Goal: Information Seeking & Learning: Find specific fact

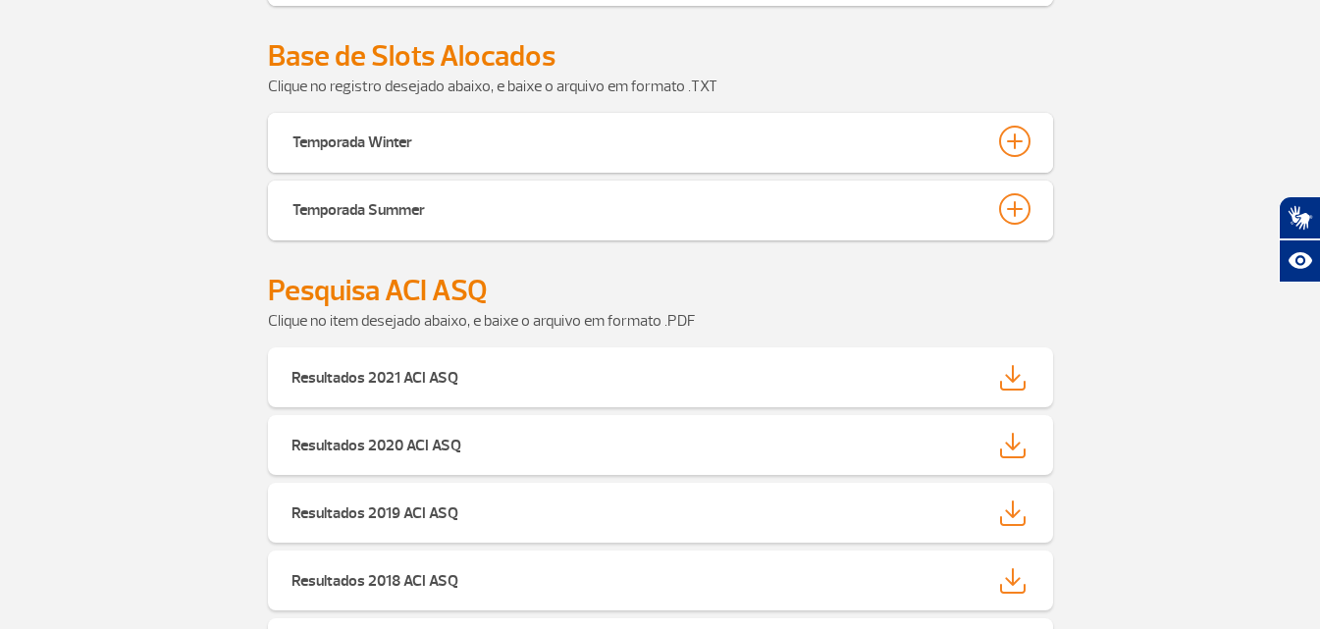
scroll to position [1344, 0]
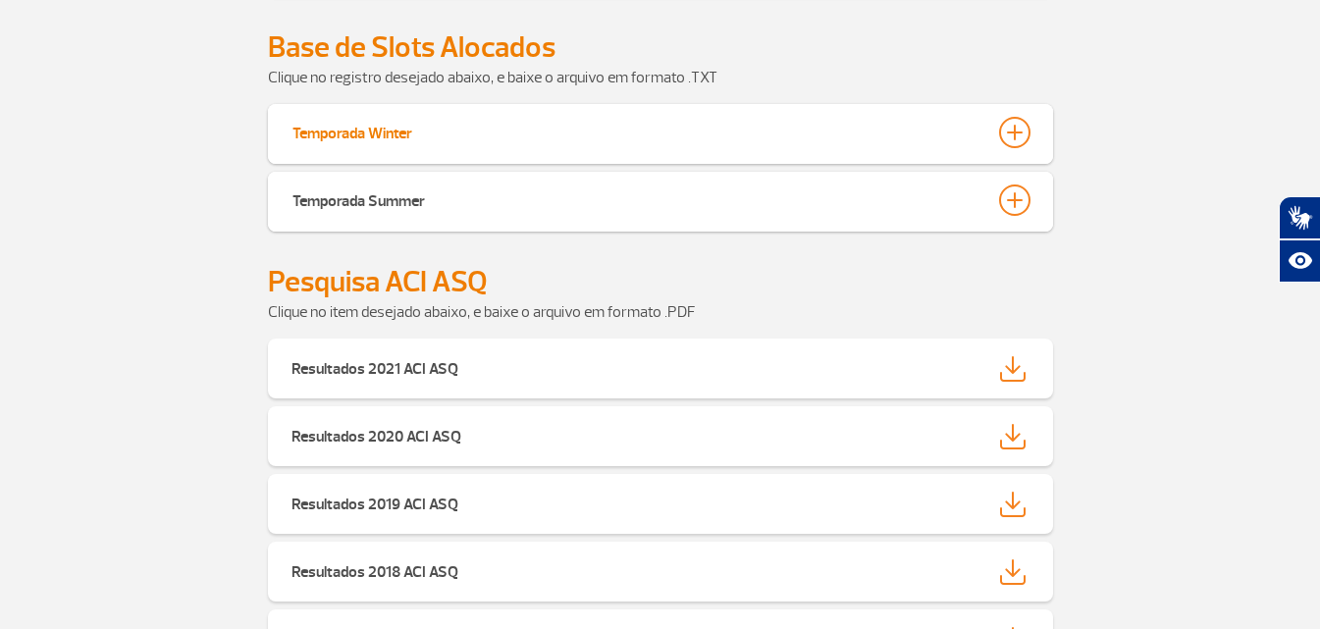
click at [1008, 124] on div at bounding box center [1014, 132] width 31 height 31
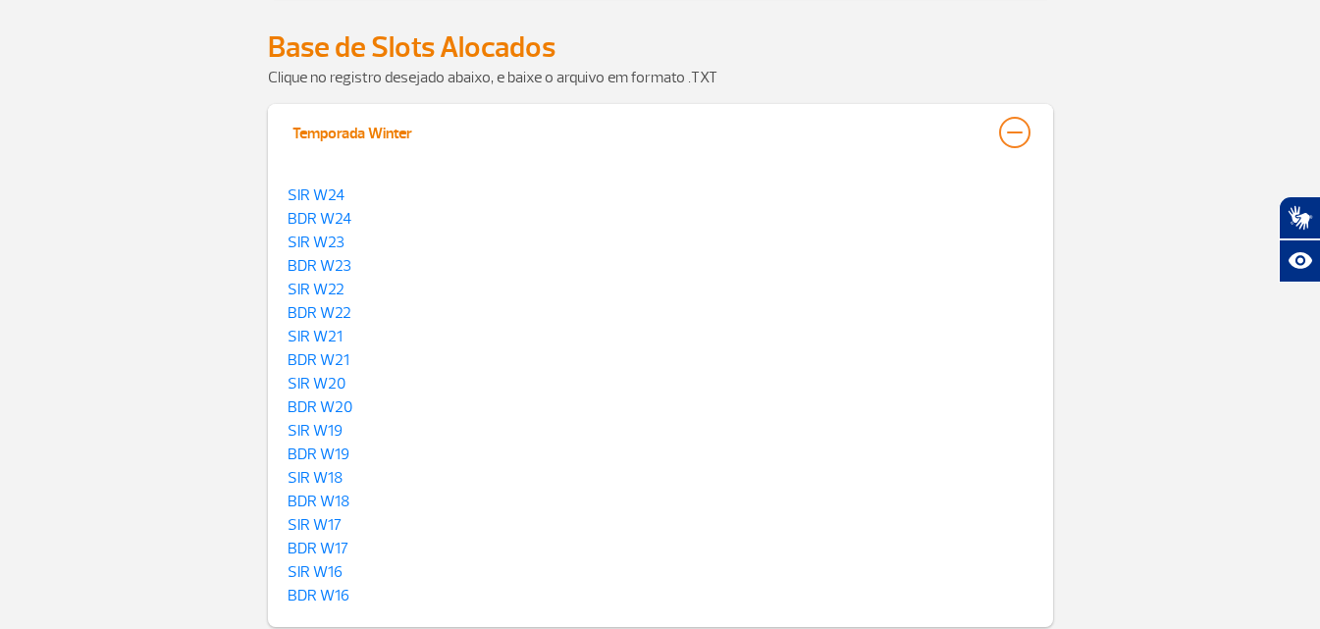
click at [1022, 126] on div at bounding box center [1014, 132] width 31 height 31
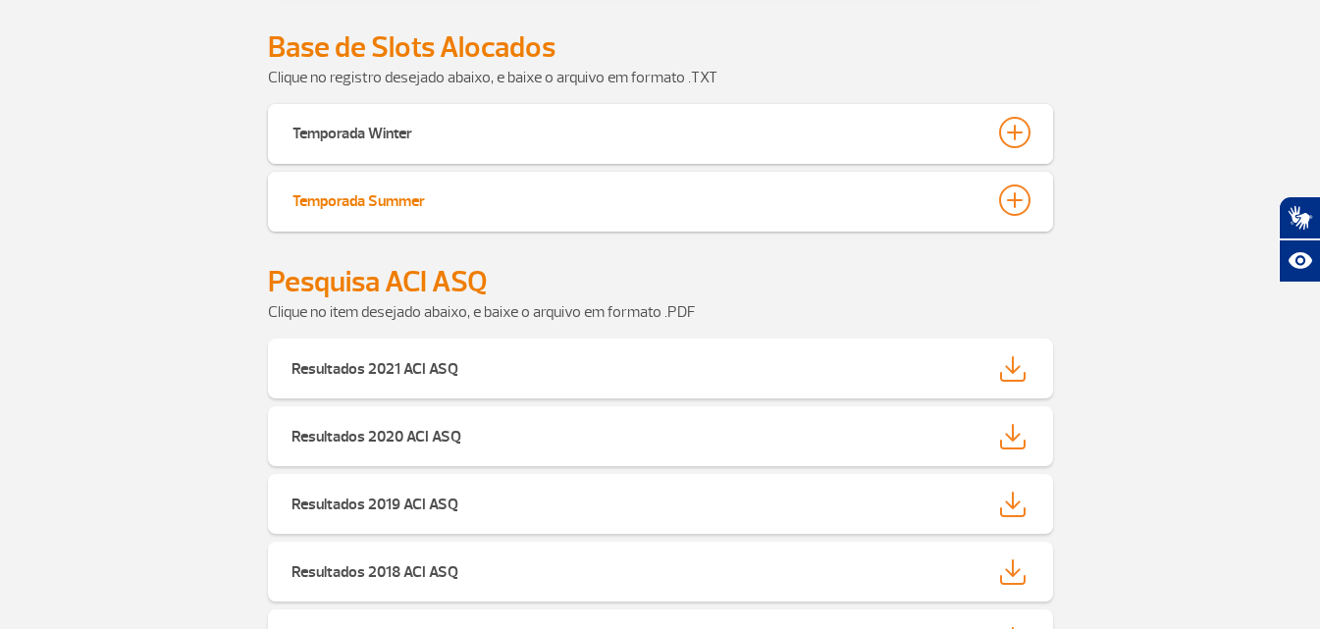
click at [1023, 198] on div at bounding box center [1014, 199] width 31 height 31
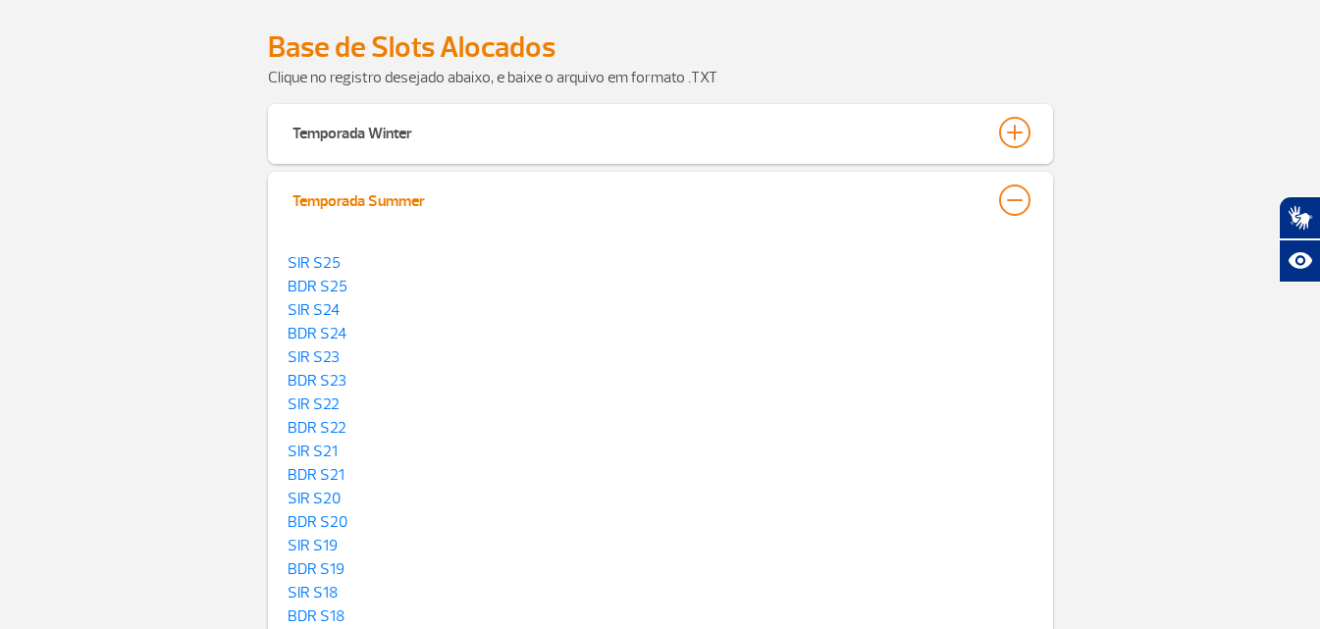
click at [1023, 198] on div at bounding box center [1014, 199] width 31 height 31
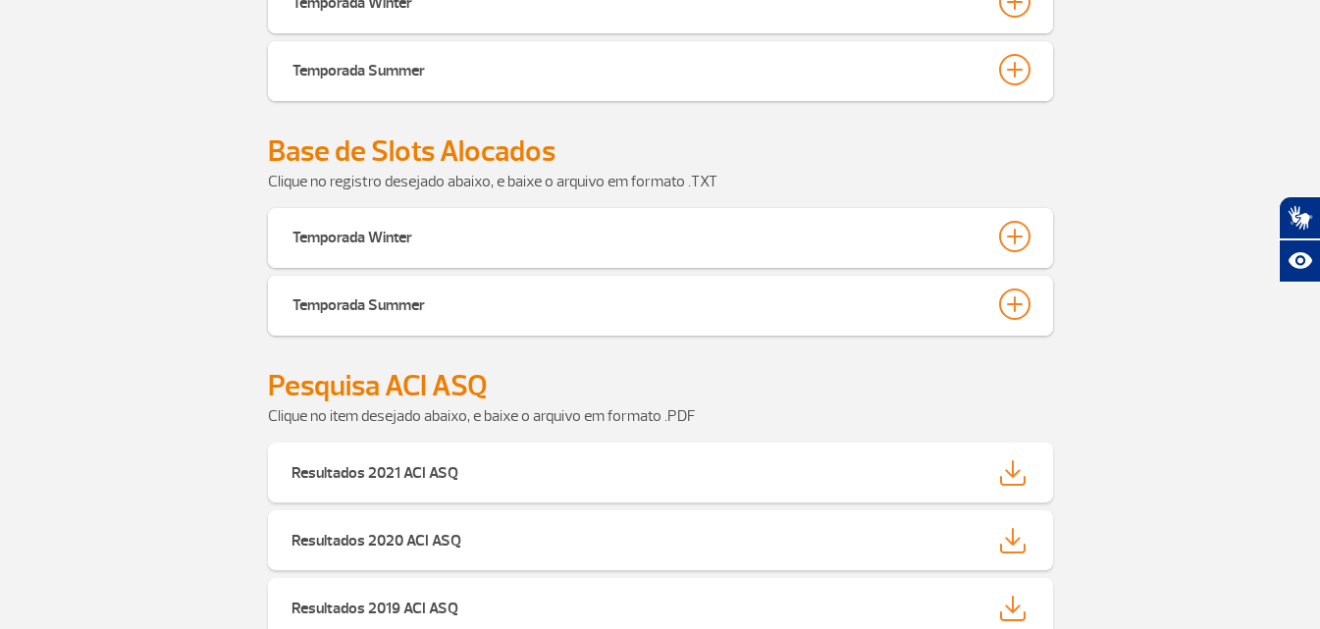
scroll to position [1275, 0]
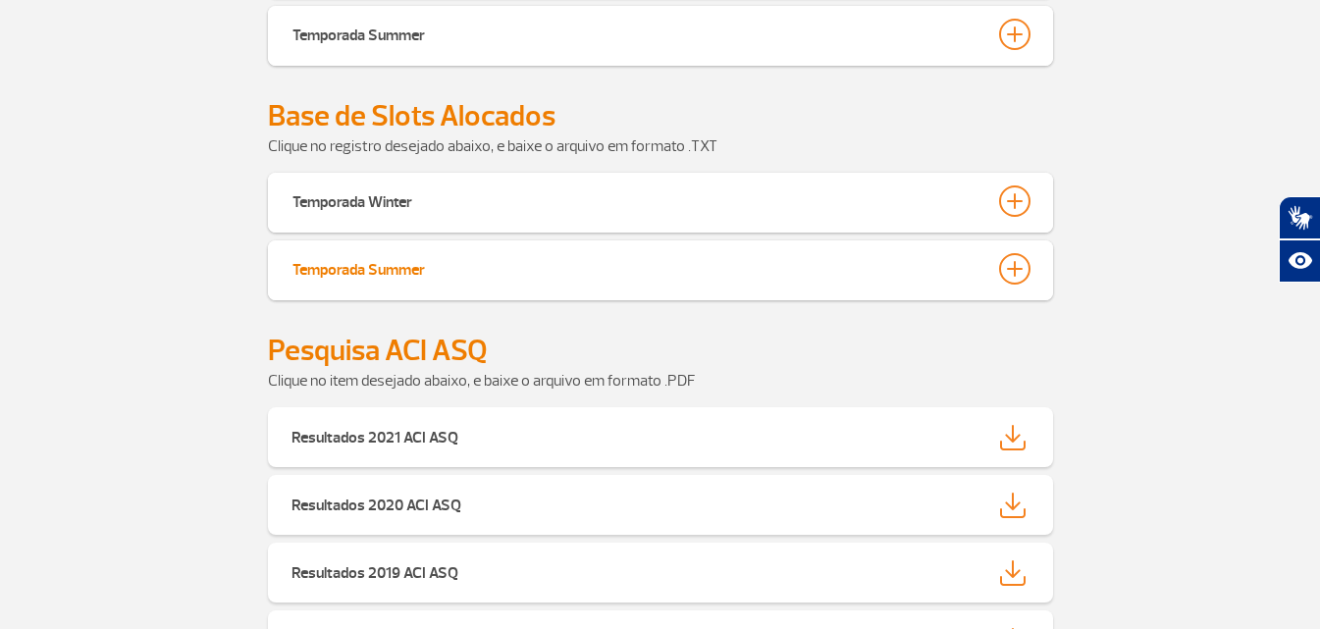
click at [1018, 270] on div at bounding box center [1014, 268] width 31 height 31
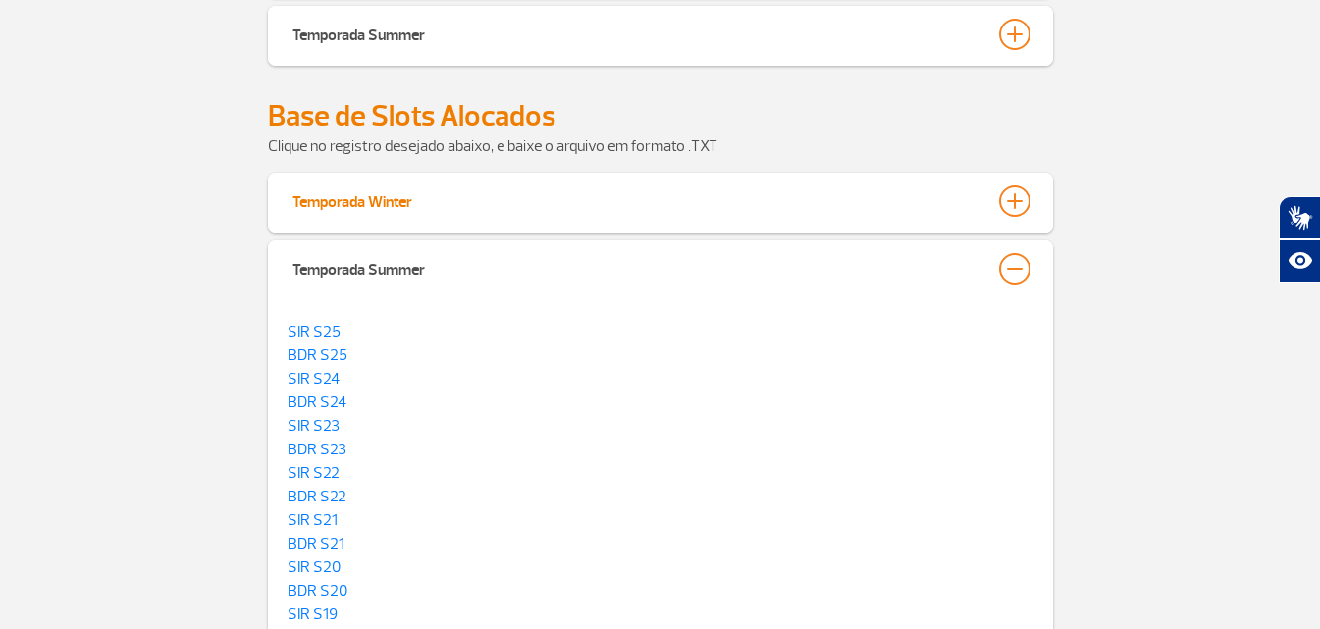
click at [1020, 195] on div at bounding box center [1014, 200] width 31 height 31
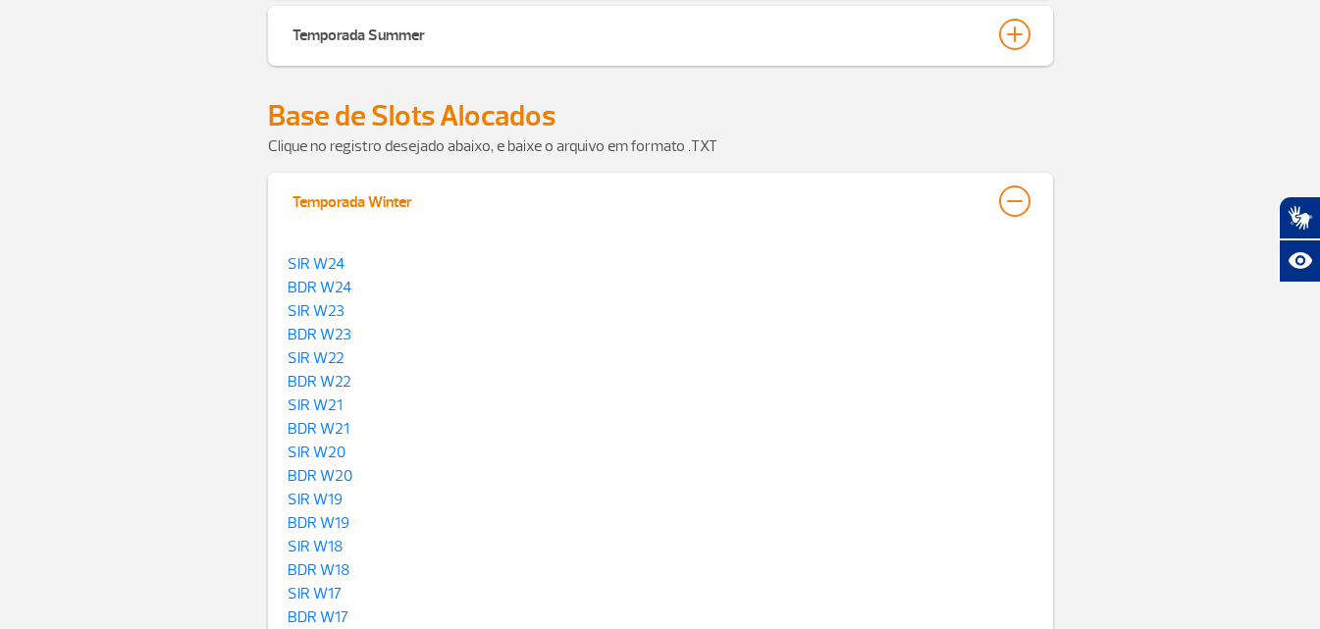
click at [1009, 193] on div at bounding box center [1014, 200] width 31 height 31
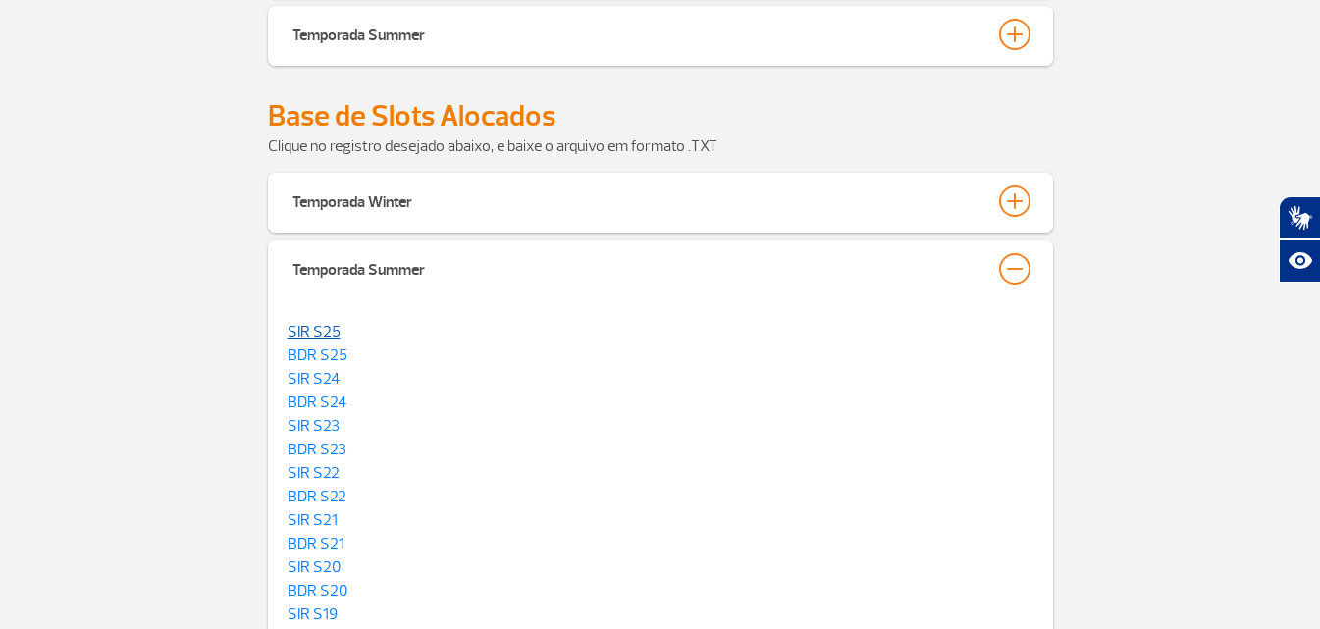
click at [324, 327] on link "SIR S25" at bounding box center [313, 332] width 53 height 20
click at [1159, 235] on div "Temporada Winter SIR W24 BDR W24 SIR W23 BDR W23 SIR W22 BDR W22 SIR W21 BDR W2…" at bounding box center [660, 472] width 1320 height 598
